Goal: Obtain resource: Download file/media

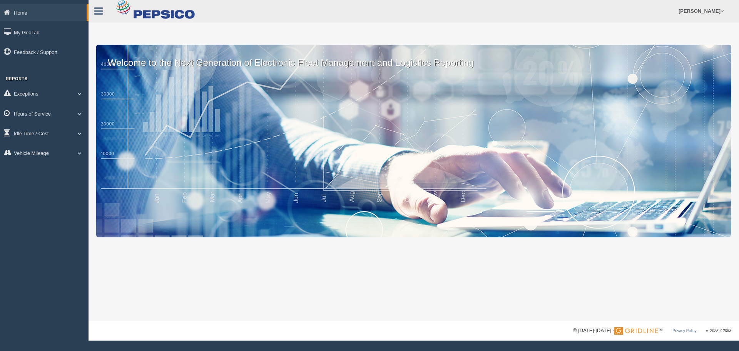
click at [57, 115] on link "Hours of Service" at bounding box center [44, 113] width 89 height 17
click at [58, 144] on link "HOS Violation Audit Reports" at bounding box center [50, 145] width 73 height 14
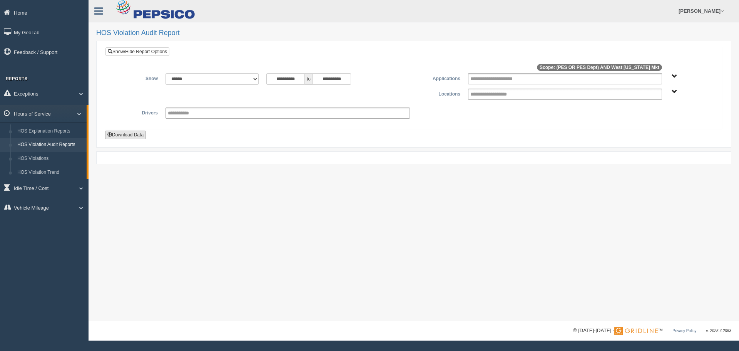
click at [132, 136] on button "Download Data" at bounding box center [125, 135] width 41 height 8
